Goal: Navigation & Orientation: Find specific page/section

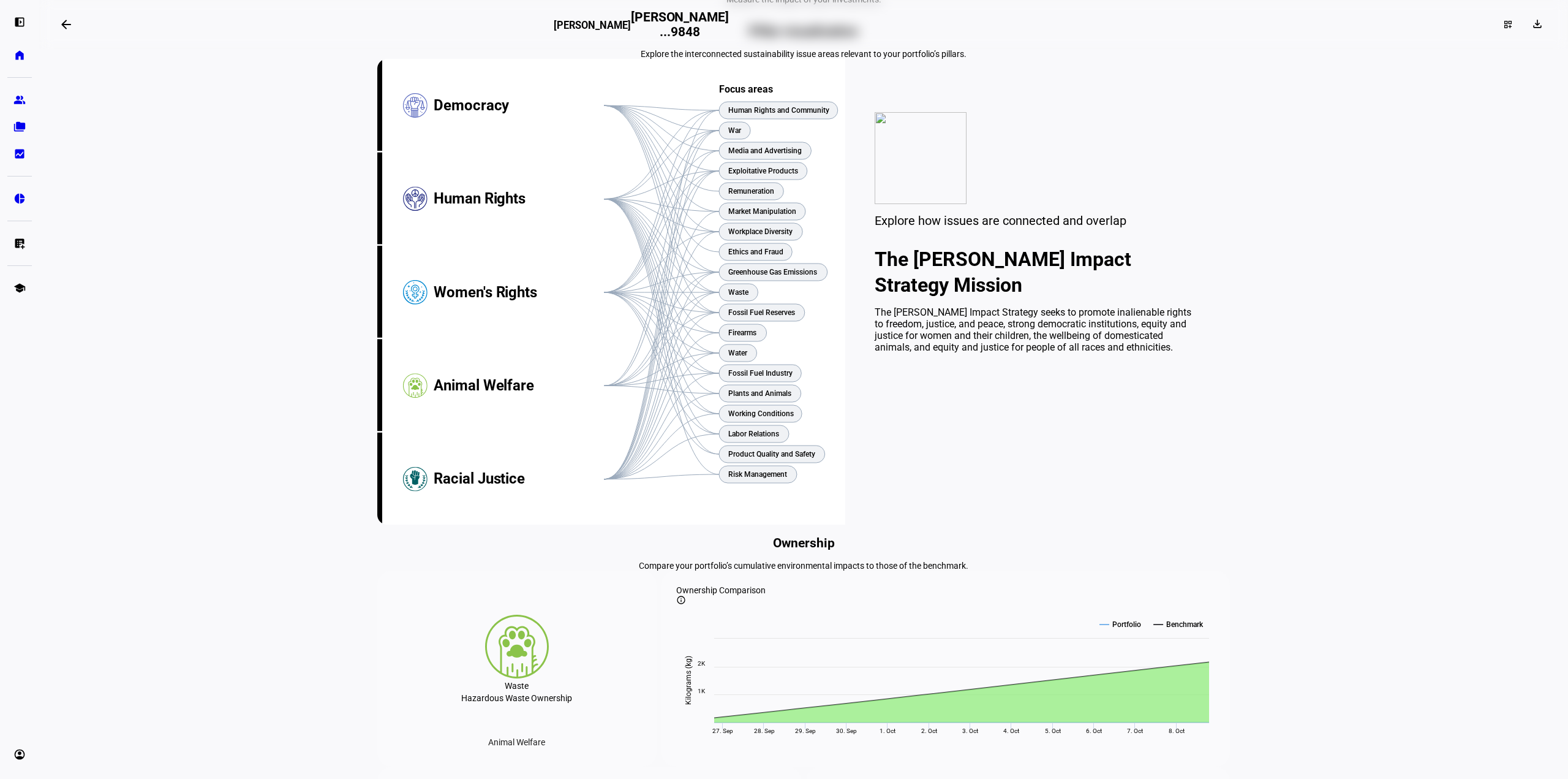
scroll to position [122, 0]
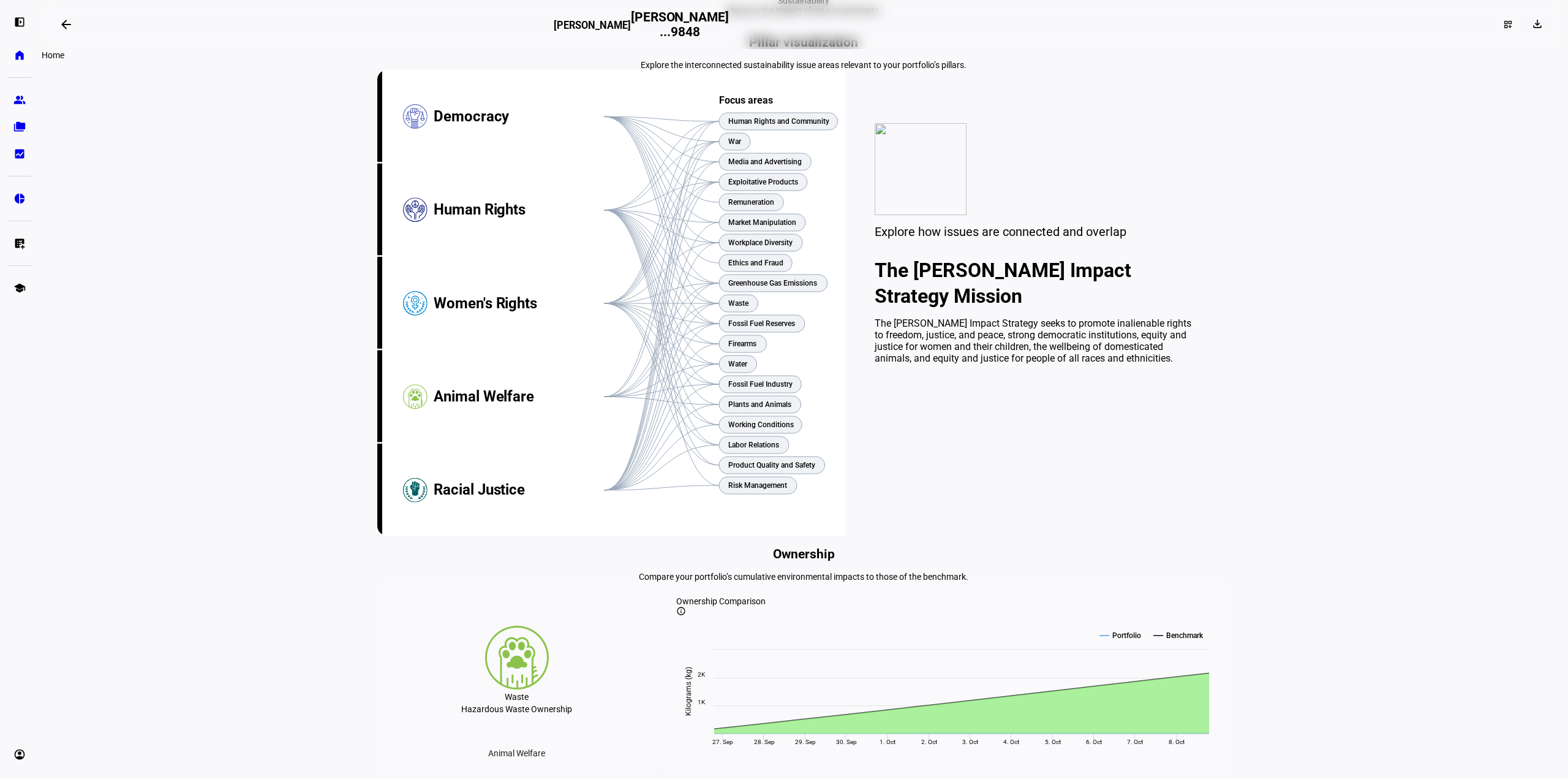
drag, startPoint x: 14, startPoint y: 57, endPoint x: 22, endPoint y: 65, distance: 11.3
click at [14, 57] on eth-mat-symbol "home" at bounding box center [19, 55] width 12 height 12
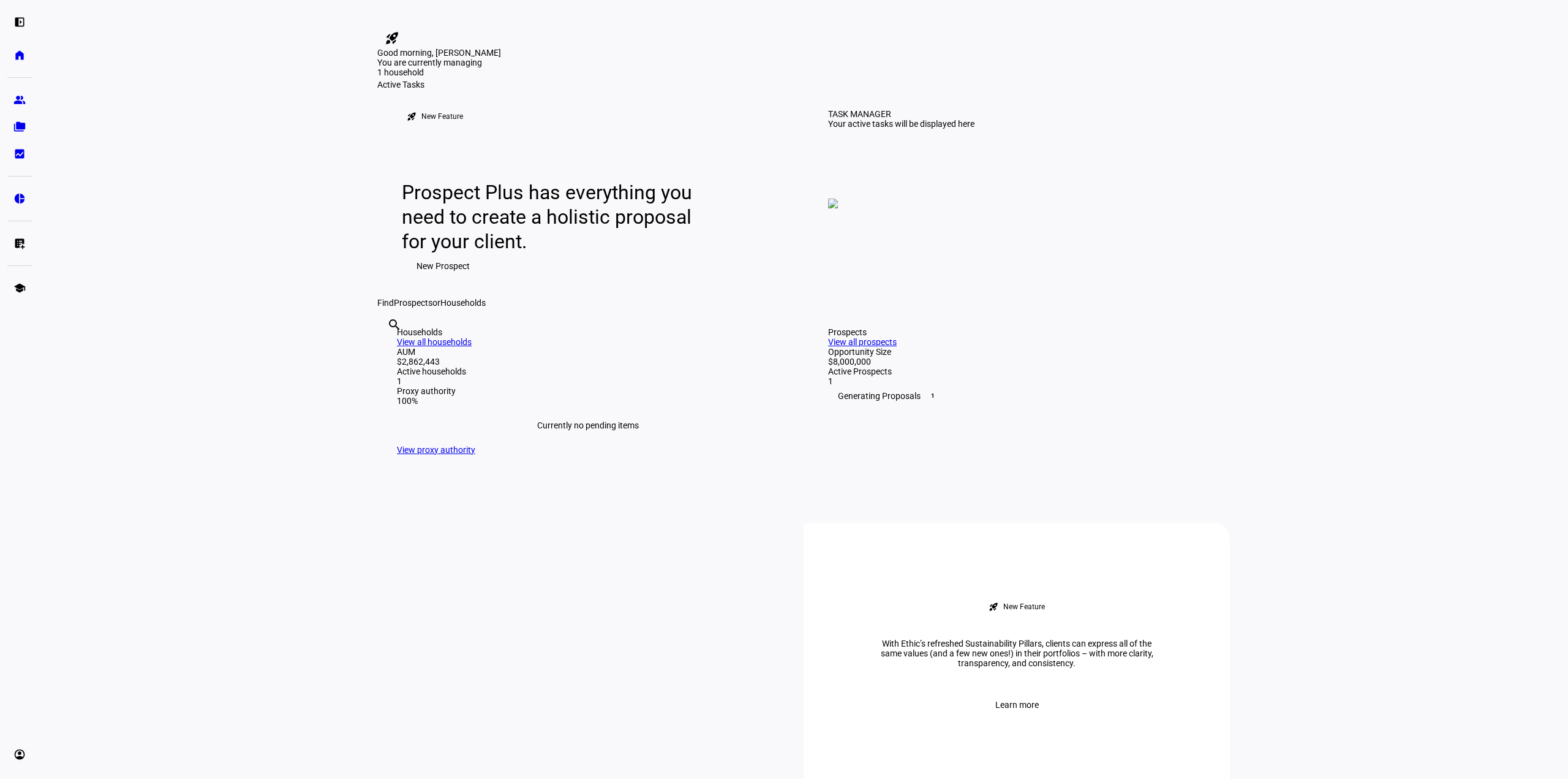
click at [472, 347] on link "View all households" at bounding box center [434, 342] width 75 height 10
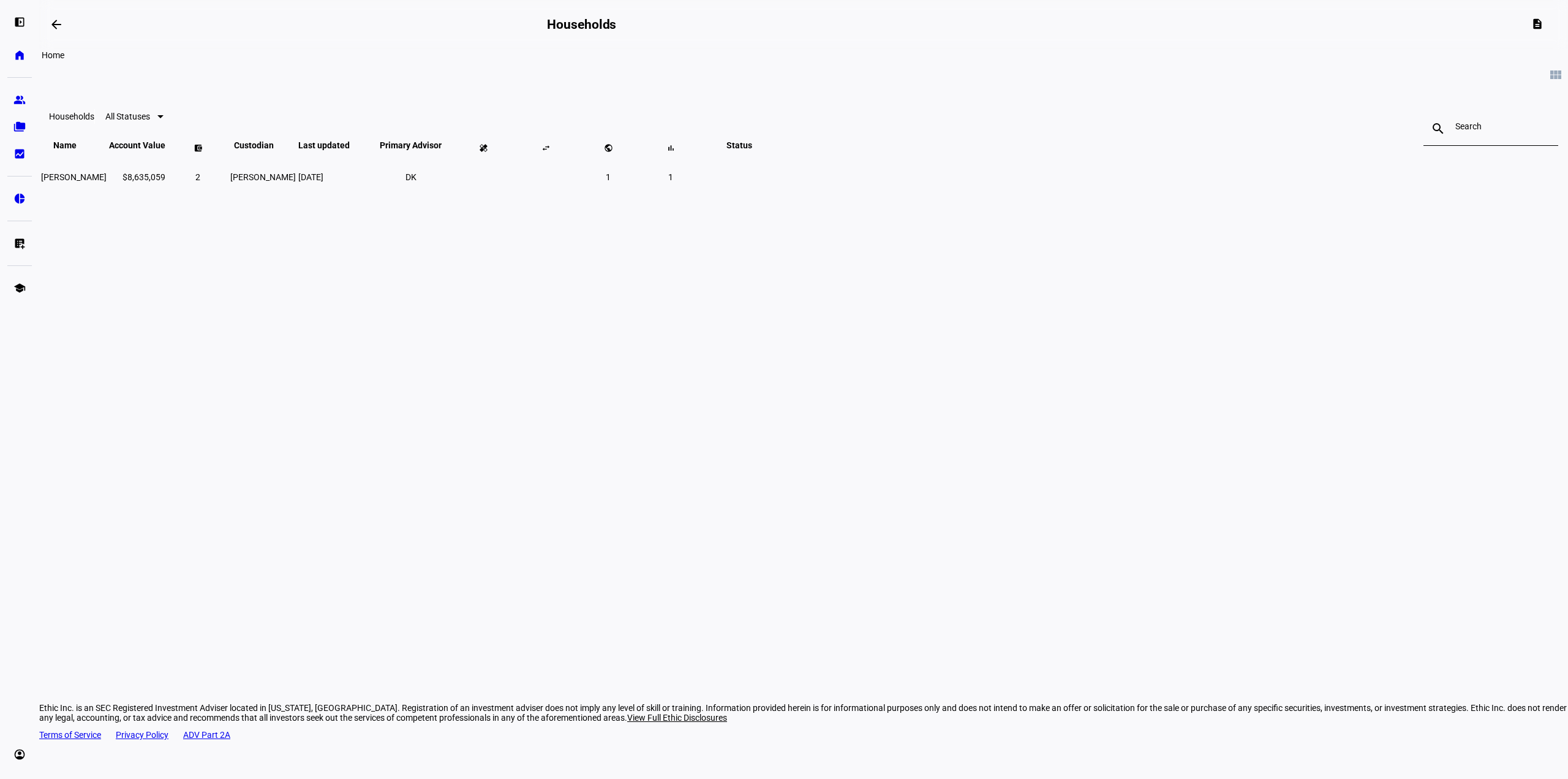
click at [20, 51] on eth-mat-symbol "home" at bounding box center [19, 55] width 12 height 12
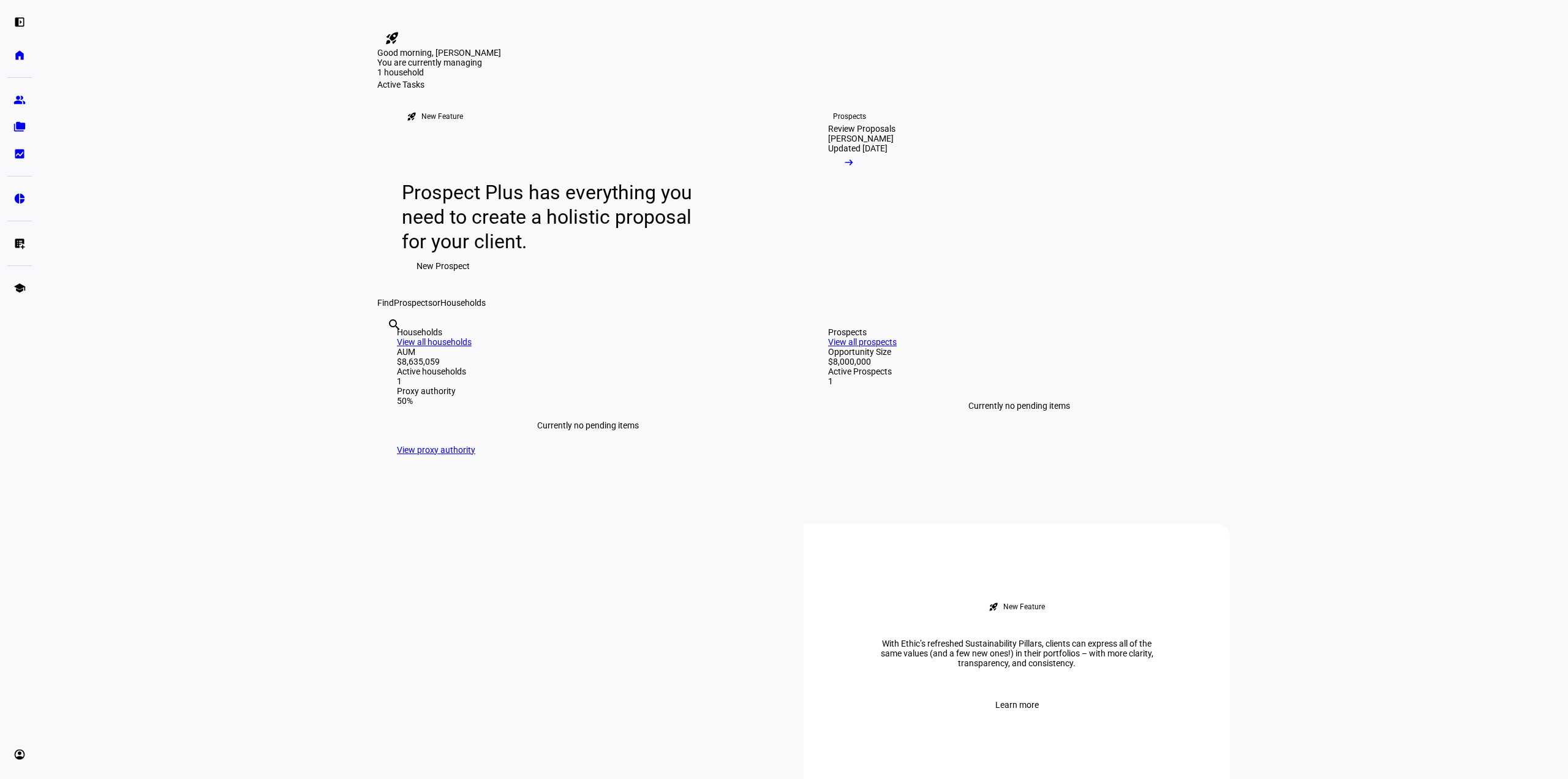
click at [472, 347] on link "View all households" at bounding box center [434, 342] width 75 height 10
